Goal: Navigation & Orientation: Understand site structure

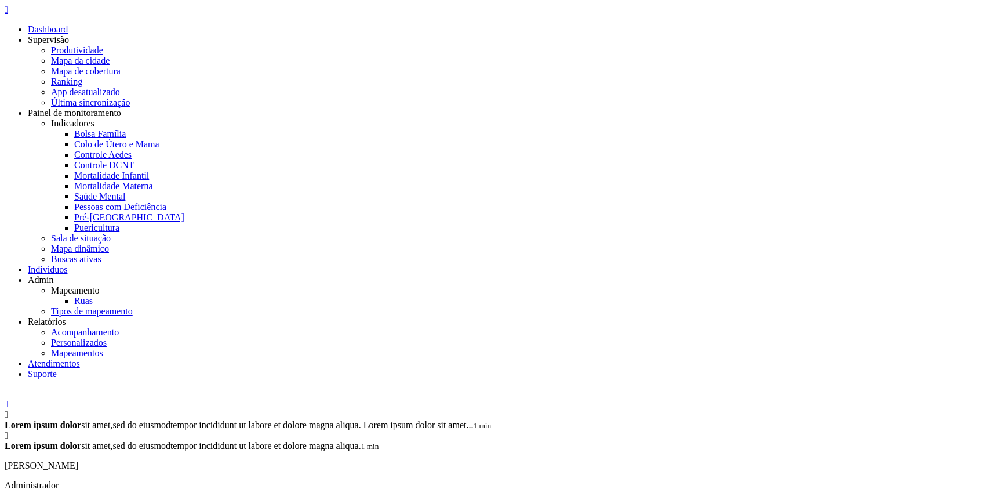
click at [8, 14] on icon "" at bounding box center [6, 10] width 3 height 10
click at [103, 45] on link "Produtividade" at bounding box center [77, 50] width 52 height 10
type input "**********"
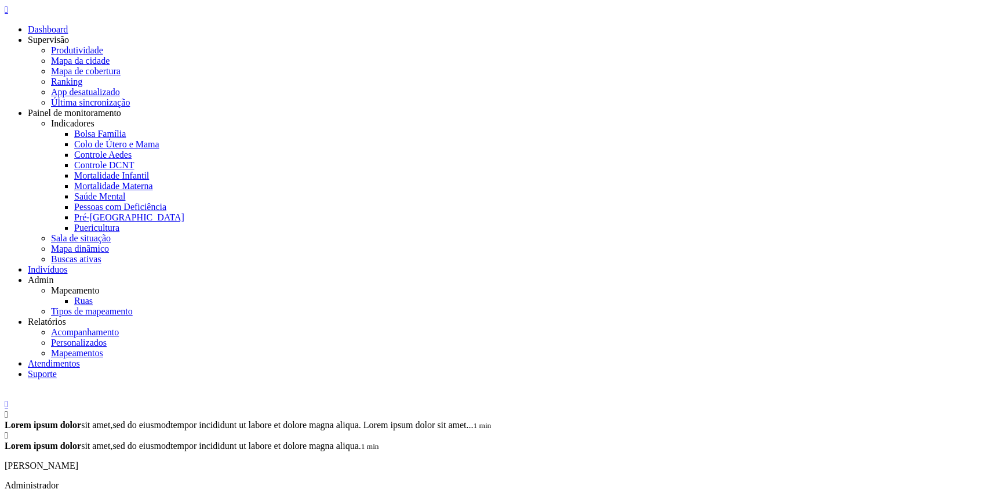
drag, startPoint x: 24, startPoint y: 19, endPoint x: 29, endPoint y: 27, distance: 9.6
click at [8, 14] on icon "" at bounding box center [6, 10] width 3 height 10
click at [103, 45] on link "Produtividade" at bounding box center [77, 50] width 52 height 10
type input "**********"
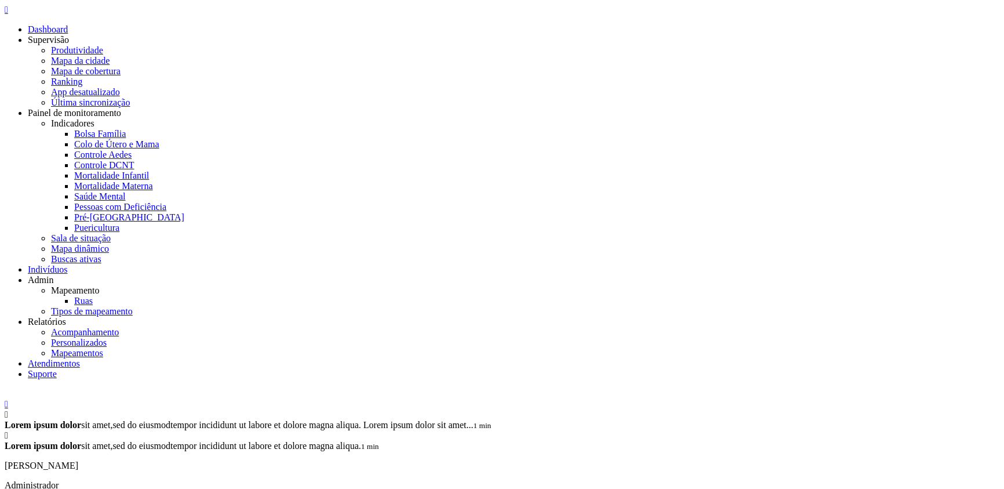
type input "**********"
click at [8, 14] on icon "" at bounding box center [6, 10] width 3 height 10
click at [49, 34] on link "Dashboard" at bounding box center [48, 29] width 40 height 10
drag, startPoint x: 508, startPoint y: 280, endPoint x: 343, endPoint y: 196, distance: 185.6
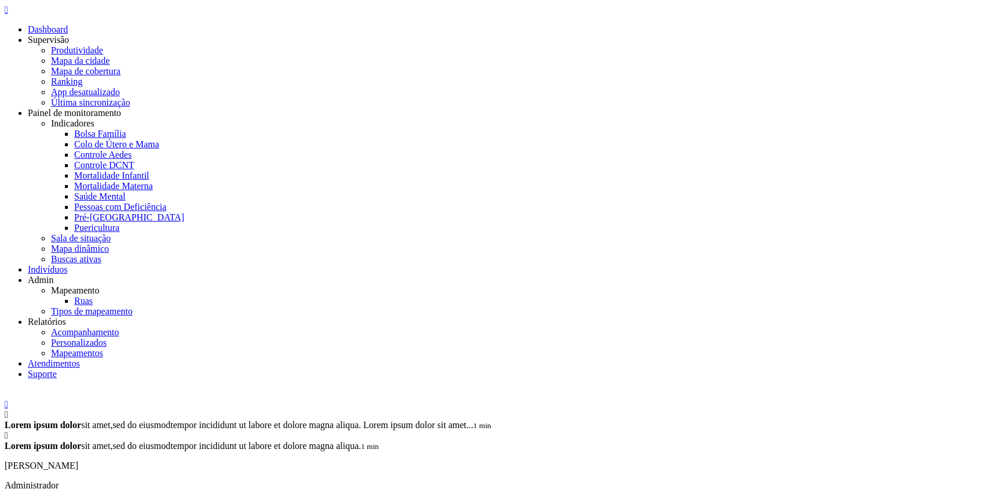
click at [8, 14] on icon "" at bounding box center [6, 10] width 3 height 10
drag, startPoint x: 184, startPoint y: 45, endPoint x: 221, endPoint y: 43, distance: 36.6
click at [100, 285] on link "Mapeamento" at bounding box center [75, 290] width 49 height 10
click at [93, 296] on link "Ruas" at bounding box center [83, 301] width 19 height 10
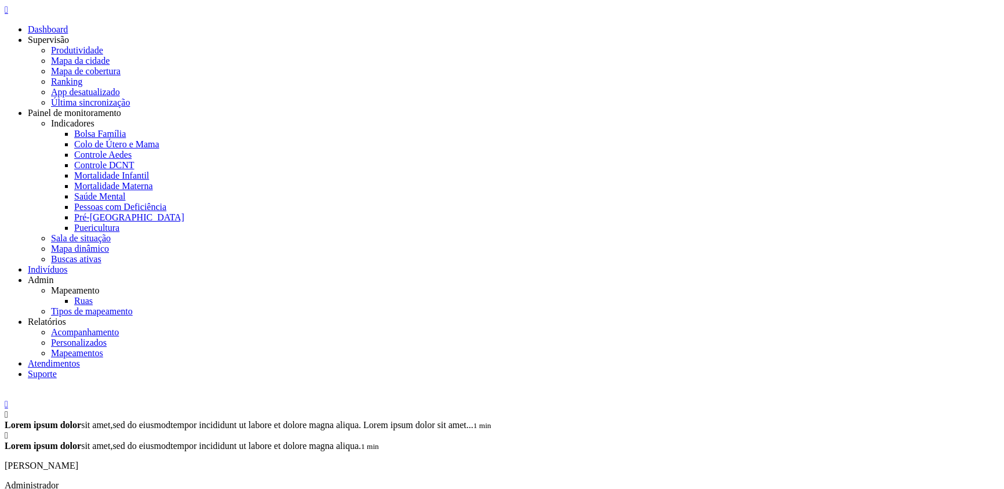
click at [30, 15] on div "" at bounding box center [502, 10] width 995 height 10
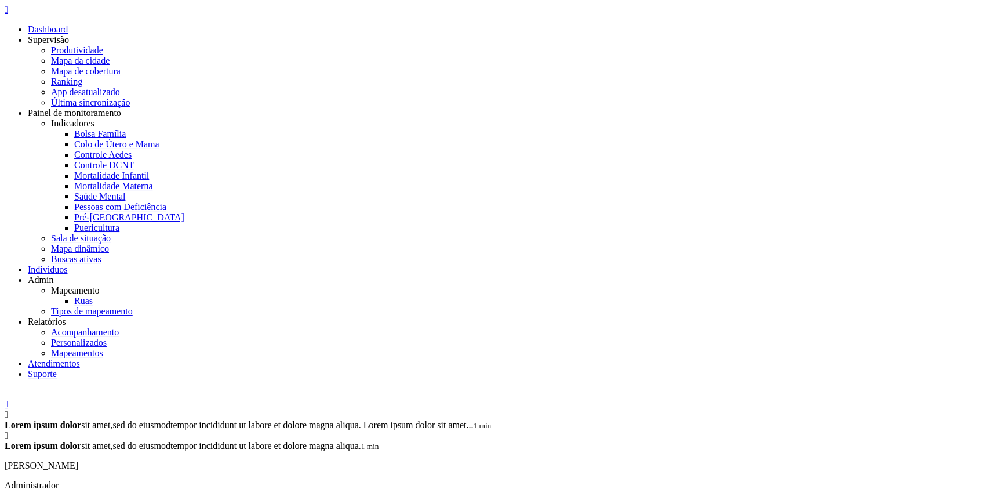
click at [32, 15] on div "" at bounding box center [502, 10] width 995 height 10
click at [59, 45] on link "Supervisão" at bounding box center [48, 40] width 41 height 10
click at [103, 45] on link "Produtividade" at bounding box center [77, 50] width 52 height 10
type input "**********"
click at [5, 396] on img at bounding box center [5, 396] width 0 height 0
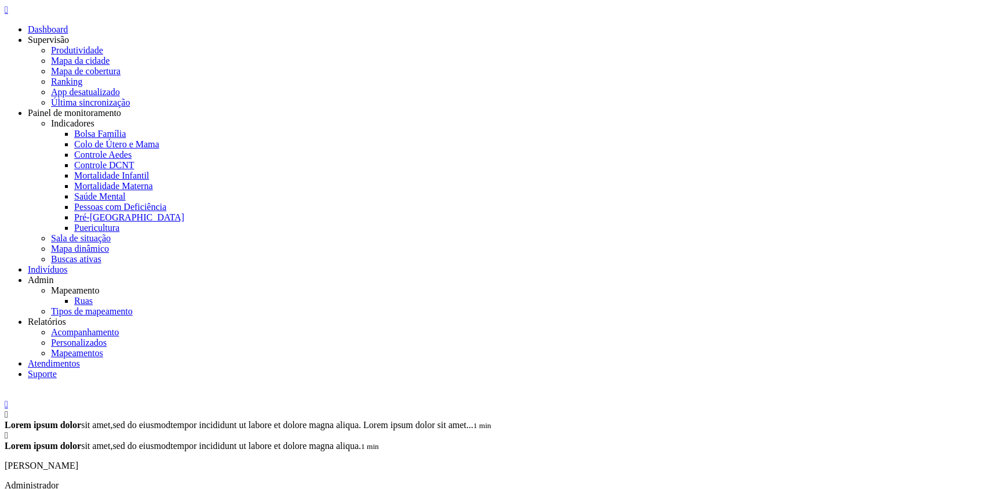
drag, startPoint x: 508, startPoint y: 274, endPoint x: 523, endPoint y: 267, distance: 16.6
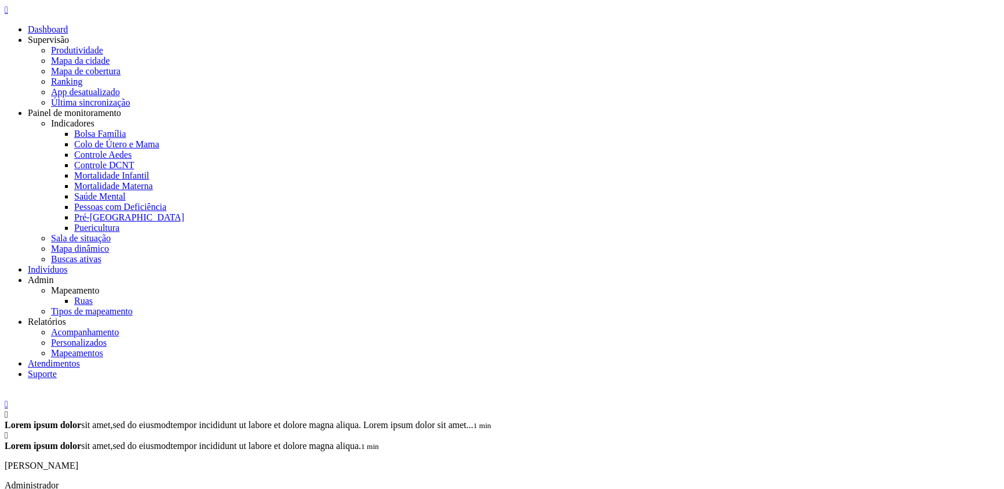
drag, startPoint x: 978, startPoint y: 17, endPoint x: 976, endPoint y: 30, distance: 12.9
